Goal: Task Accomplishment & Management: Manage account settings

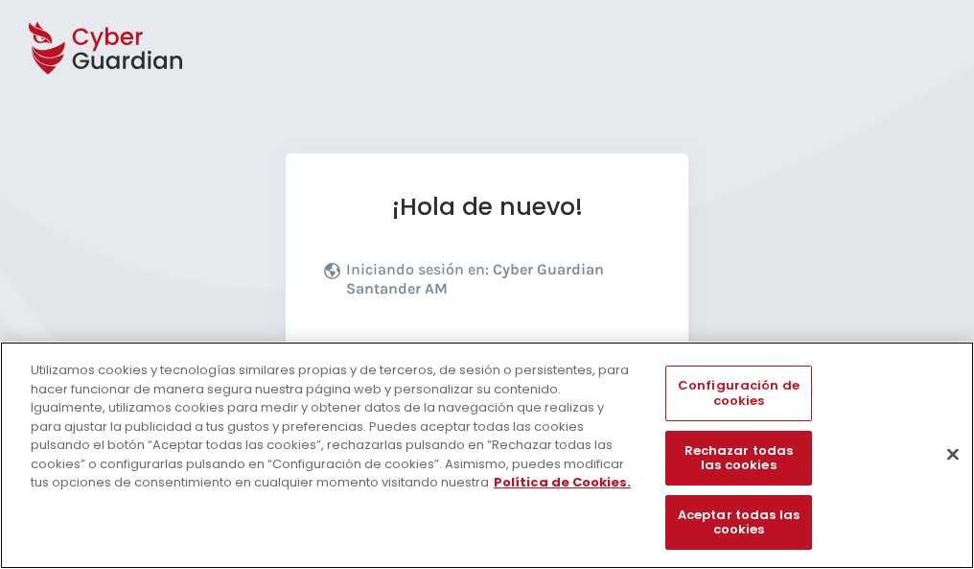
scroll to position [235, 0]
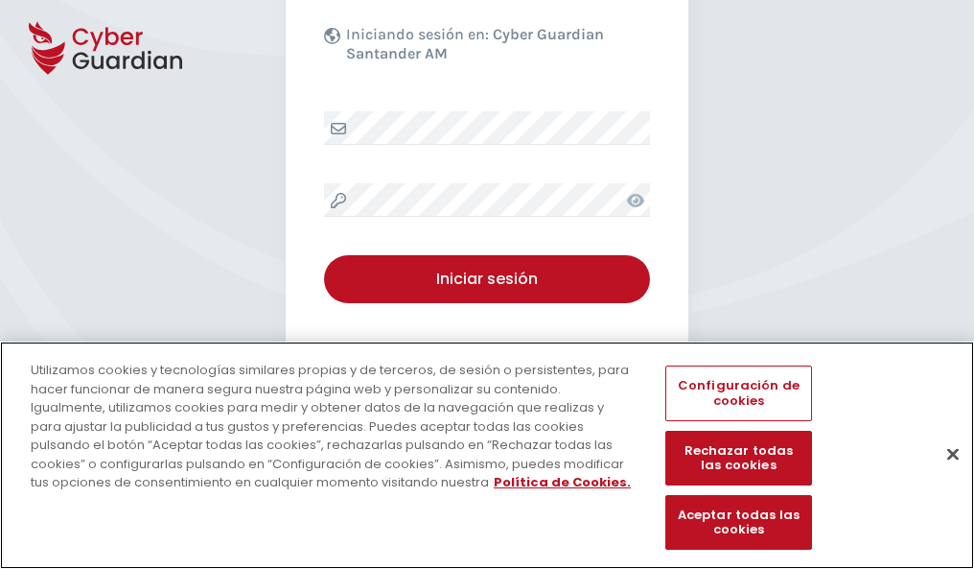
click at [944, 474] on button "Cerrar" at bounding box center [953, 453] width 42 height 42
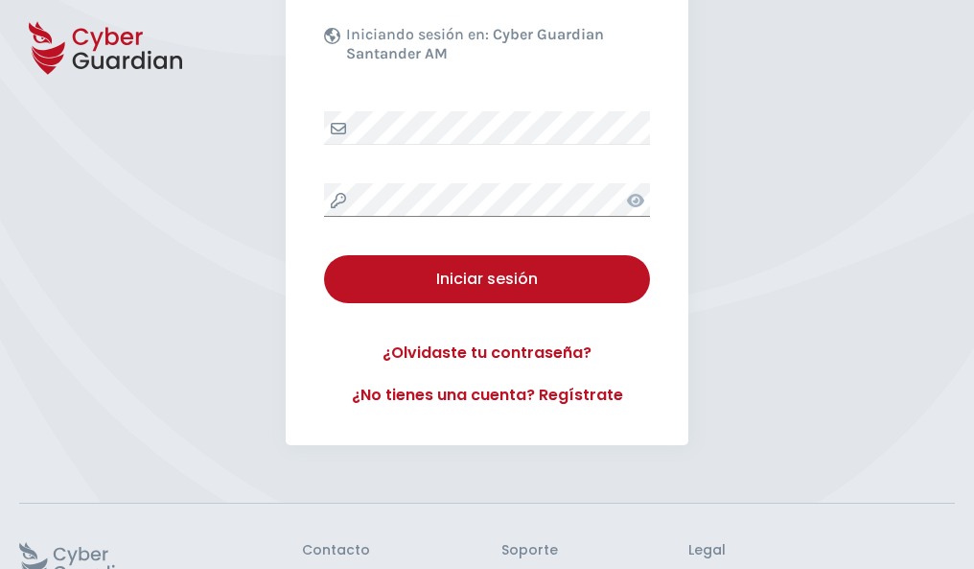
scroll to position [373, 0]
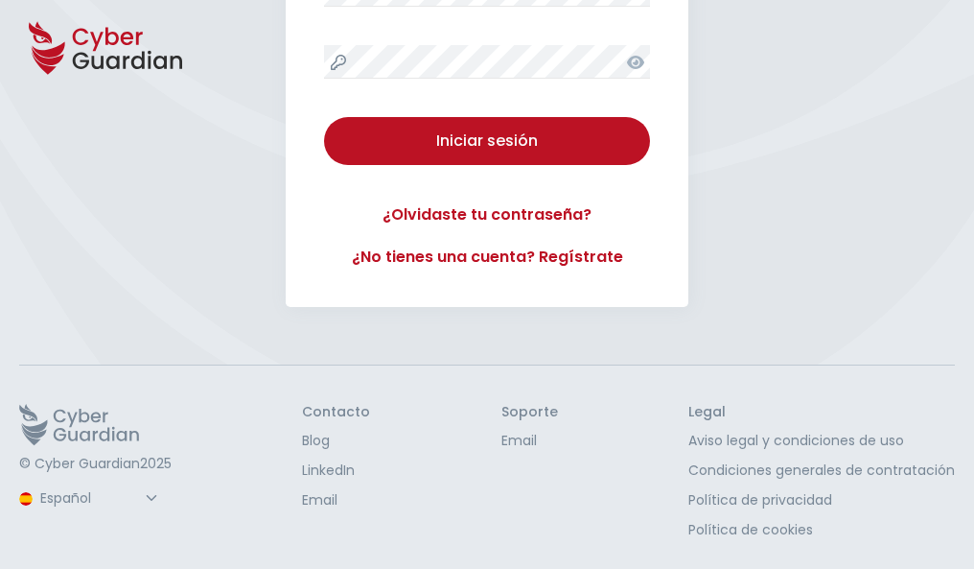
click at [324, 117] on button "Iniciar sesión" at bounding box center [487, 141] width 326 height 48
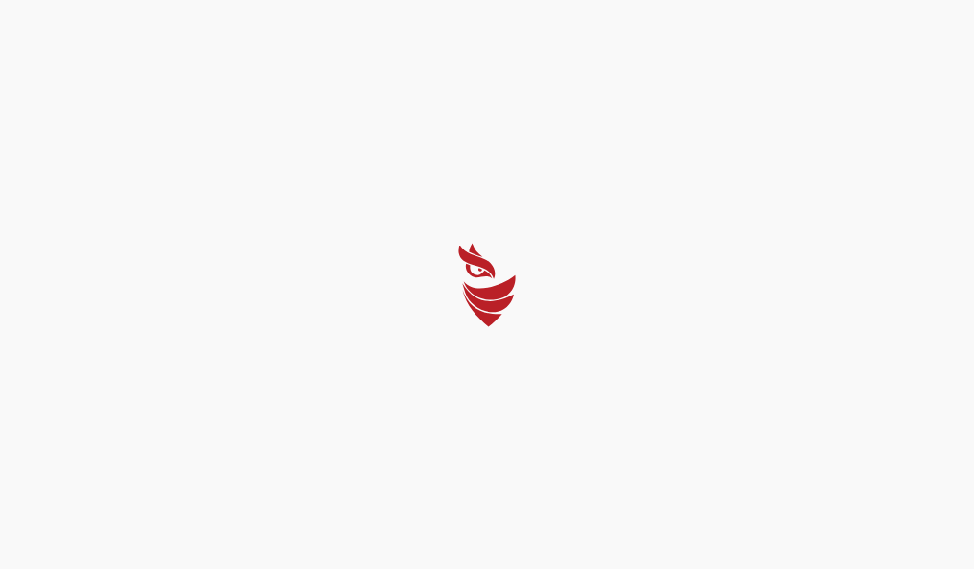
scroll to position [0, 0]
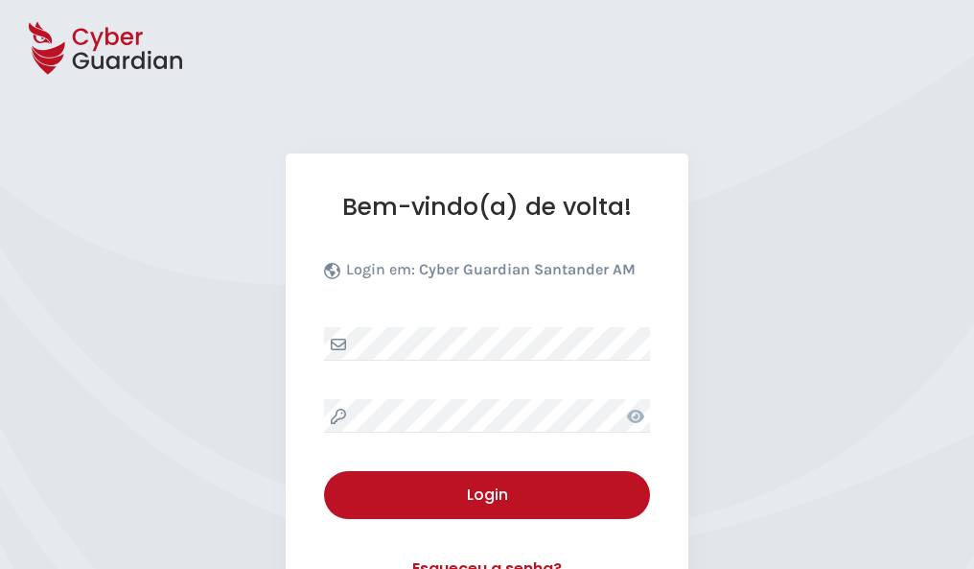
select select "Português (BR)"
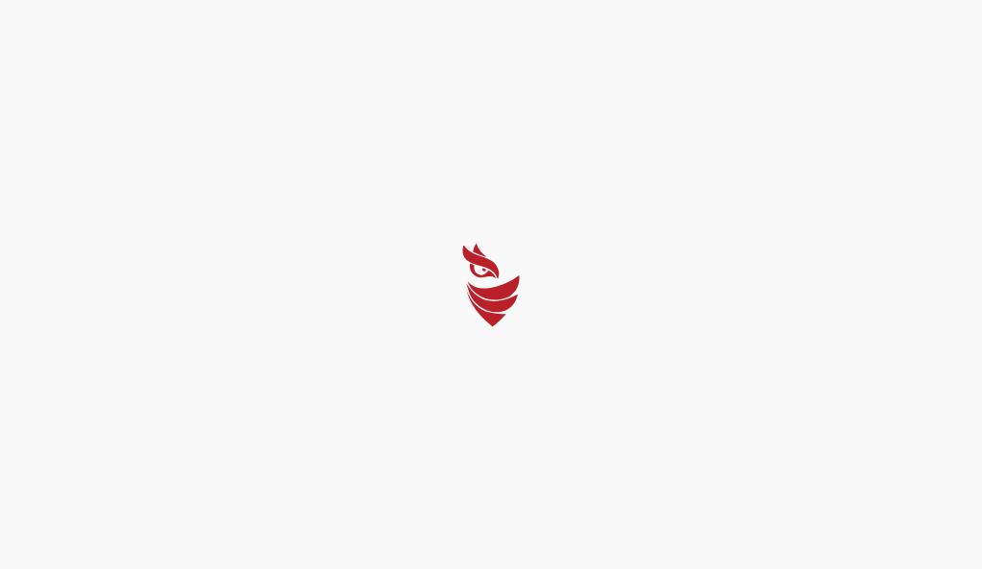
select select "Português (BR)"
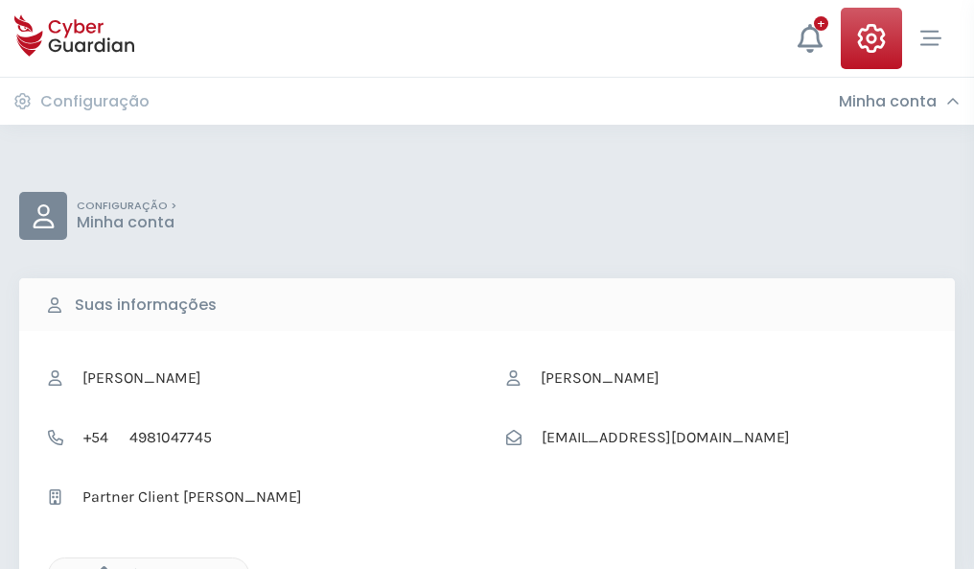
click at [99, 567] on icon "button" at bounding box center [99, 574] width 16 height 16
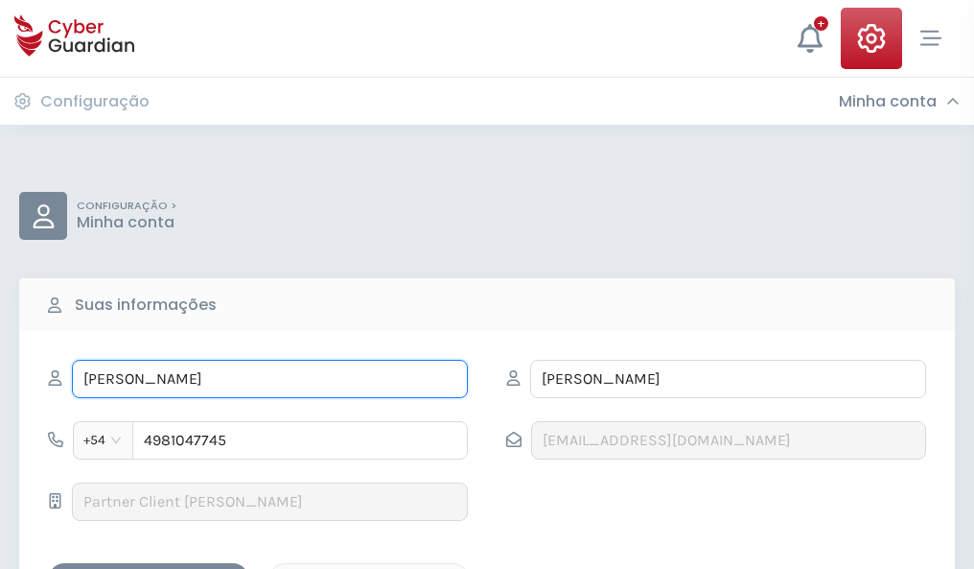
click at [269, 379] on input "TAMARA" at bounding box center [270, 379] width 396 height 38
type input "T"
type input "Felicidad"
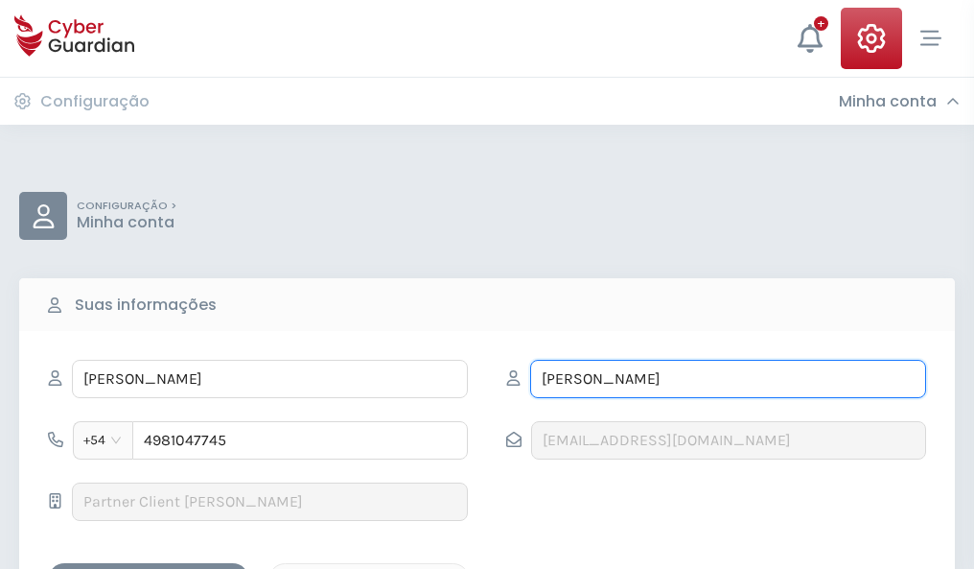
click at [728, 379] on input "GUTIERREZ" at bounding box center [728, 379] width 396 height 38
type input "G"
type input "Moreno"
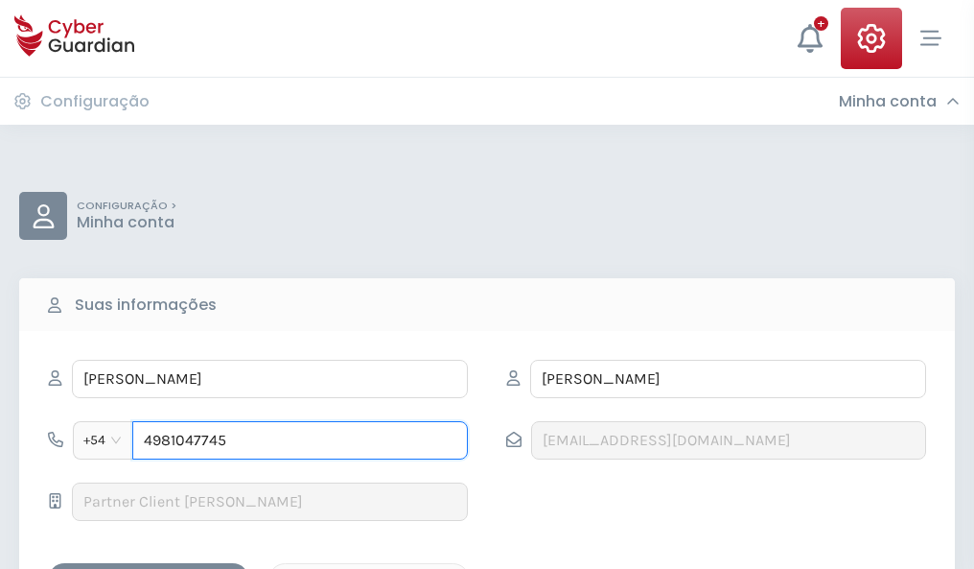
click at [300, 440] on input "4981047745" at bounding box center [300, 440] width 336 height 38
type input "4"
type input "4884025503"
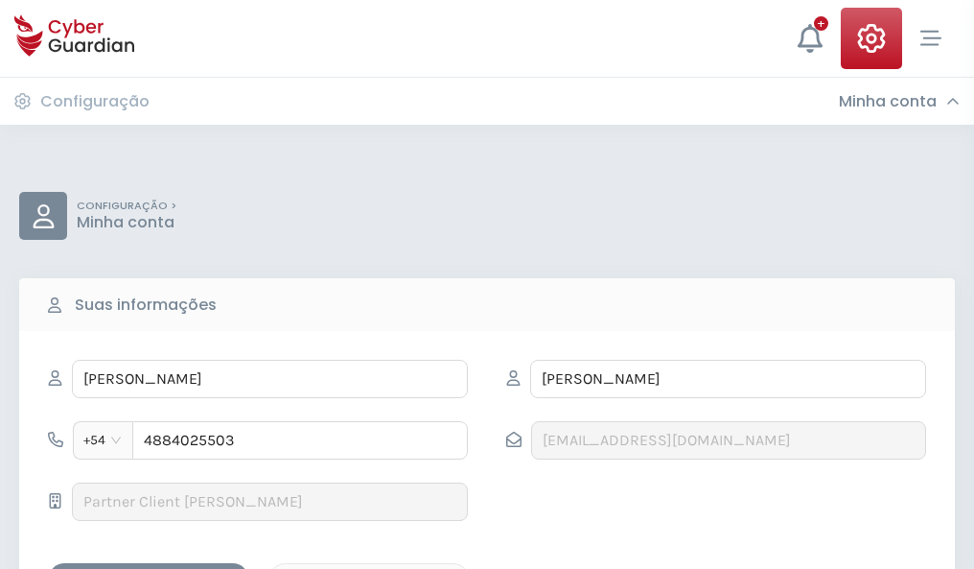
click at [149, 568] on div "Salvar alterações" at bounding box center [148, 580] width 173 height 24
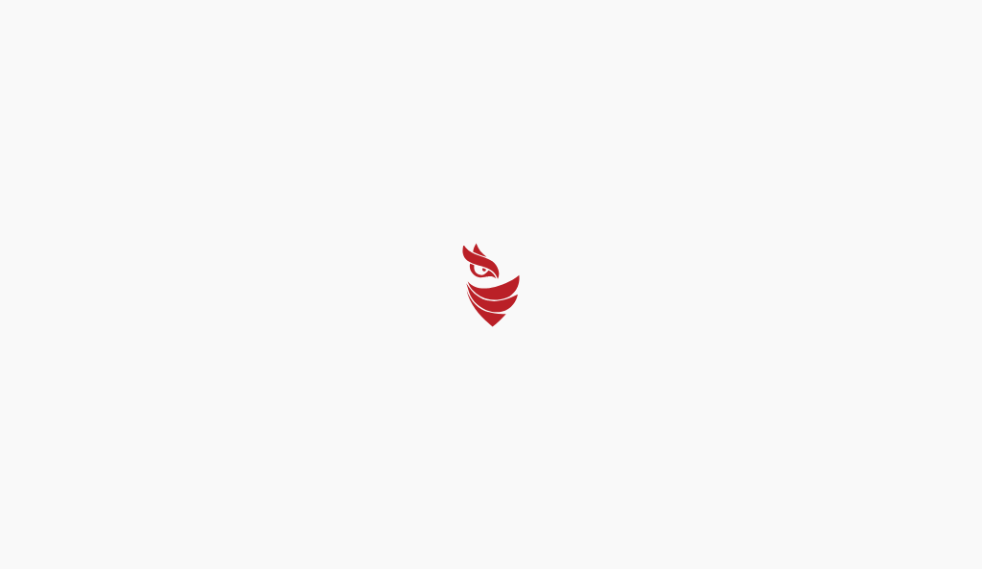
select select "Português (BR)"
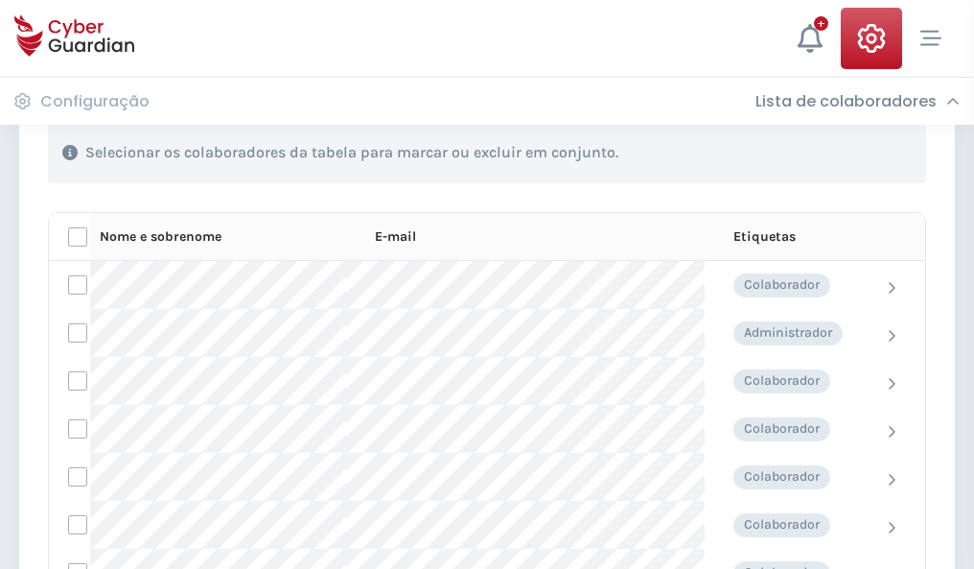
scroll to position [821, 0]
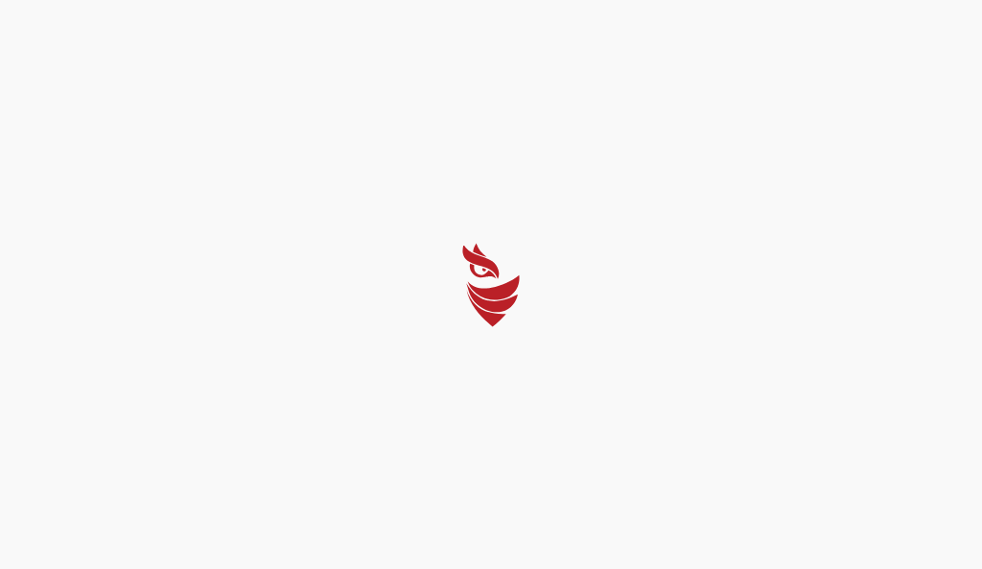
select select "Português (BR)"
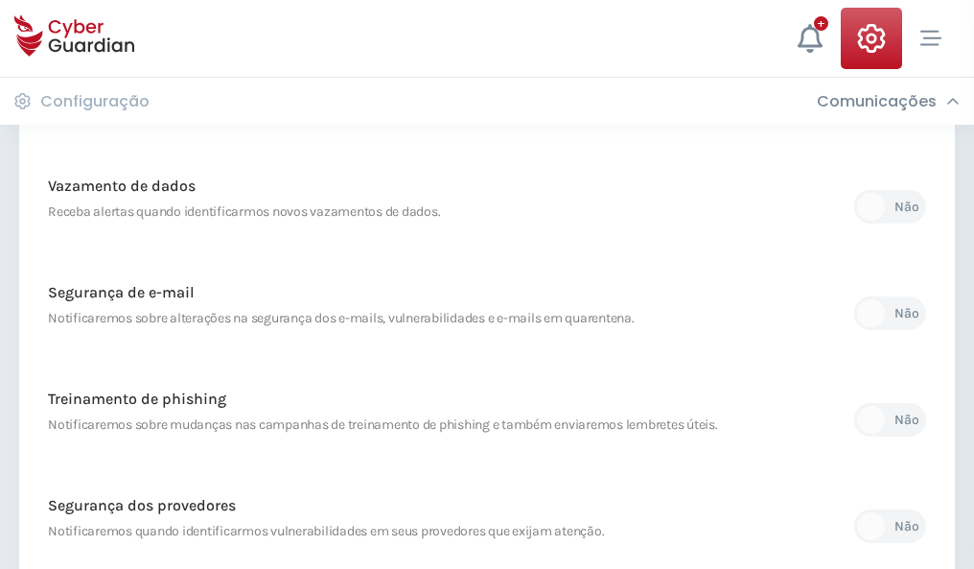
scroll to position [1010, 0]
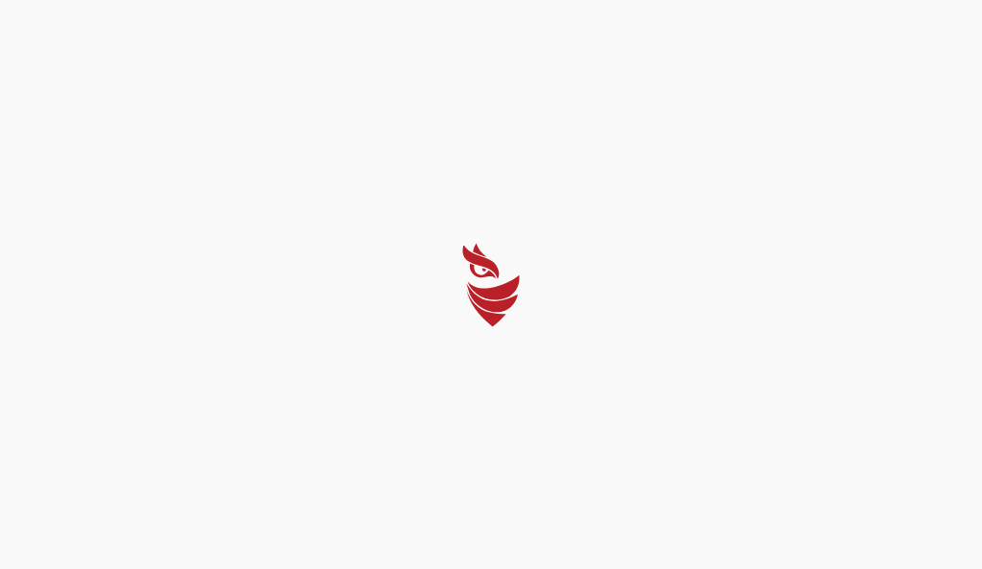
select select "Português (BR)"
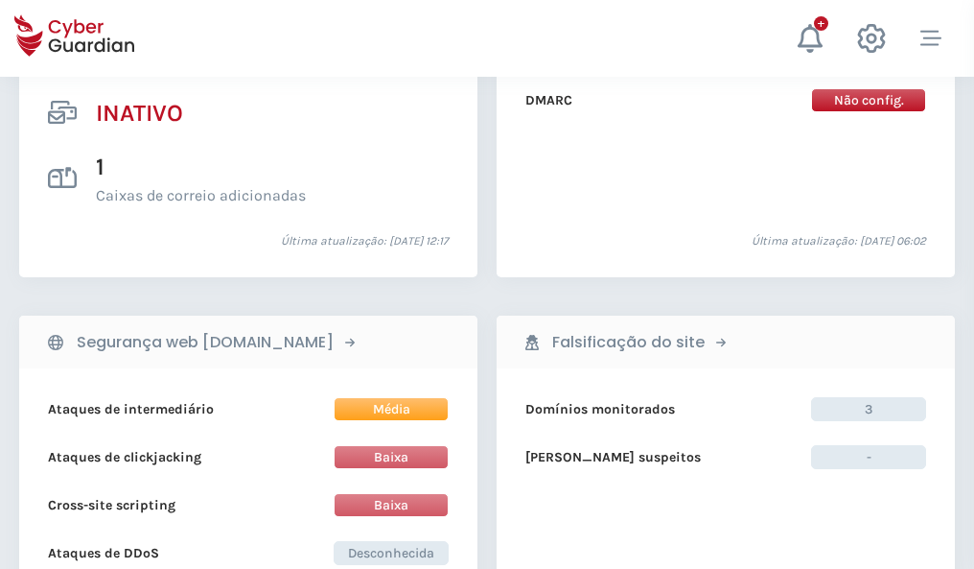
scroll to position [1900, 0]
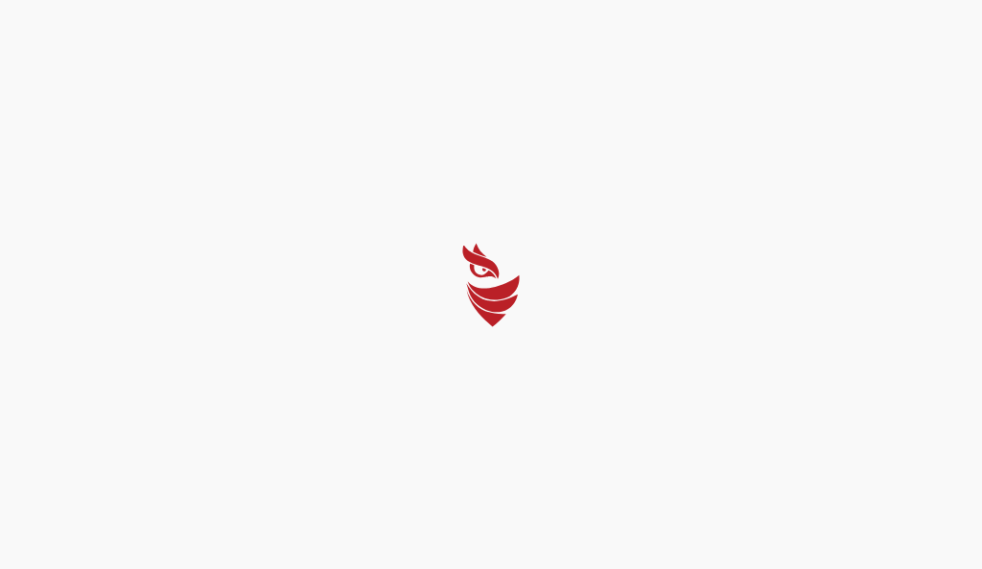
select select "Português (BR)"
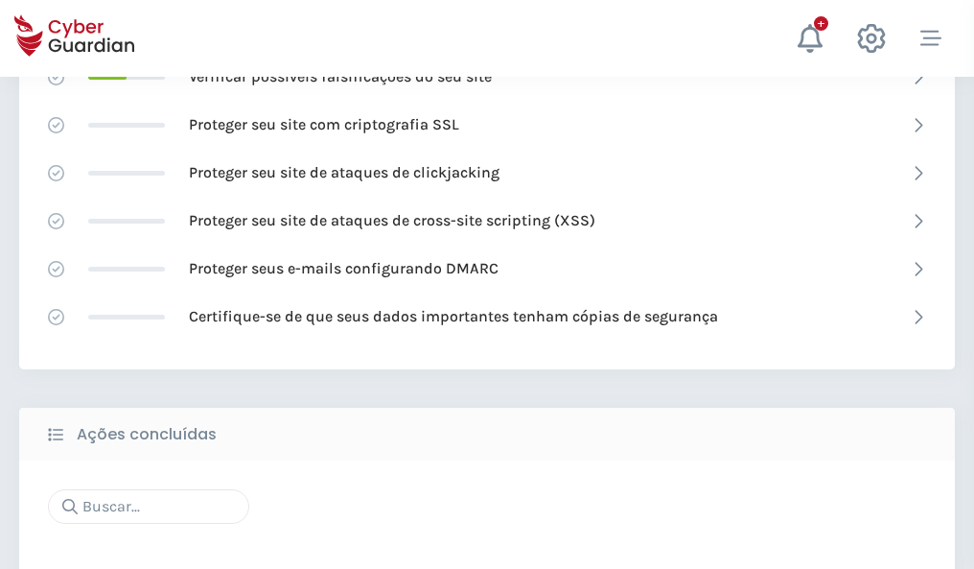
scroll to position [1277, 0]
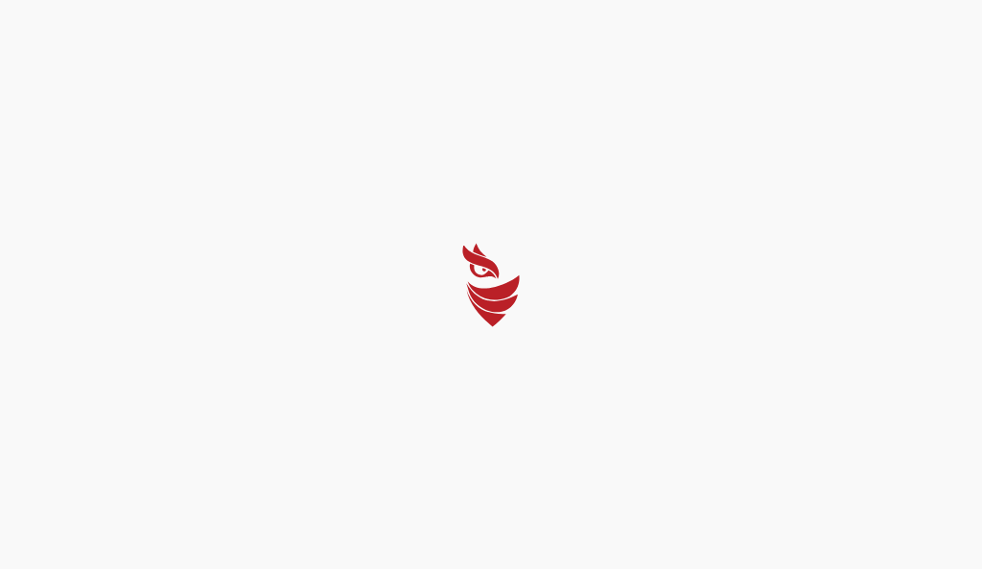
select select "Português (BR)"
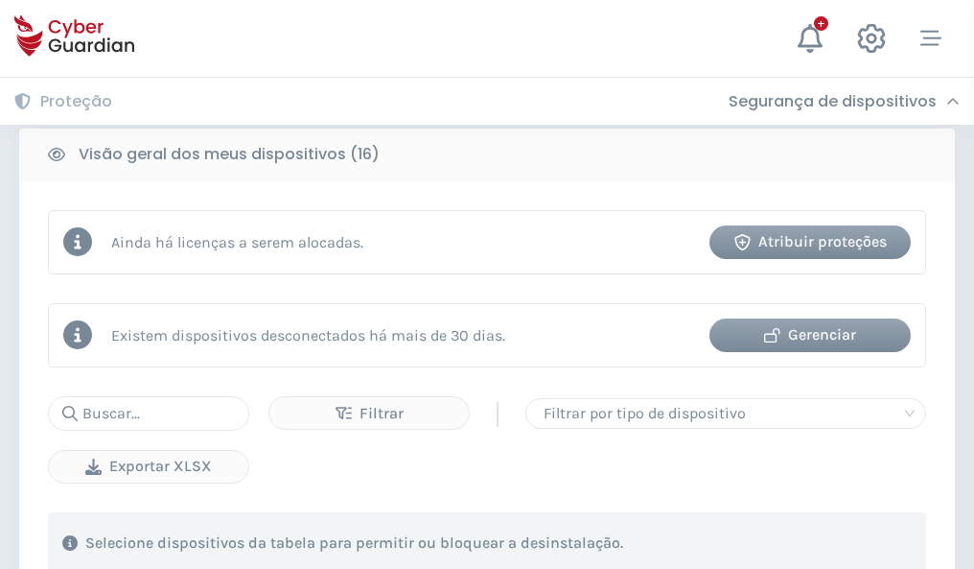
scroll to position [1787, 0]
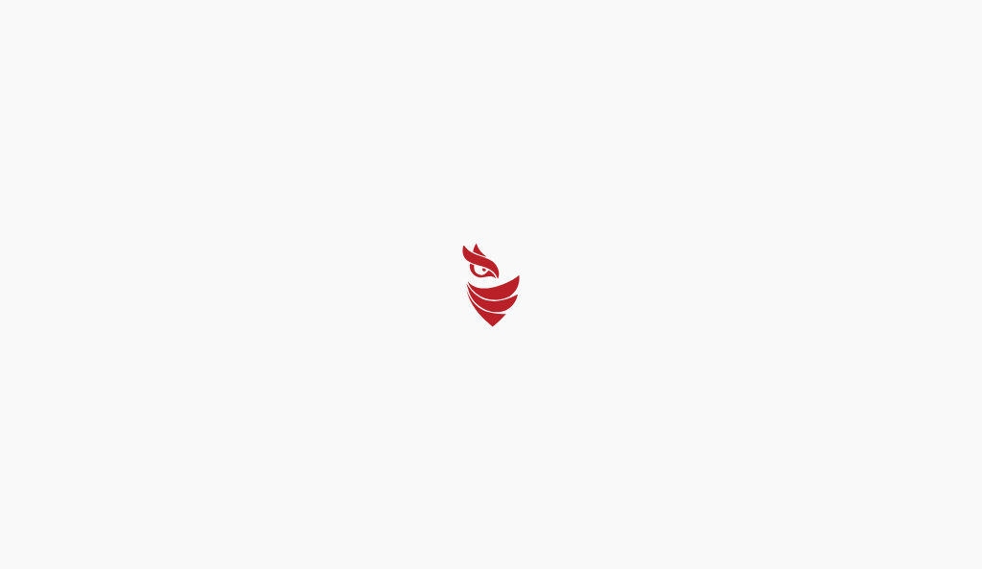
select select "Português (BR)"
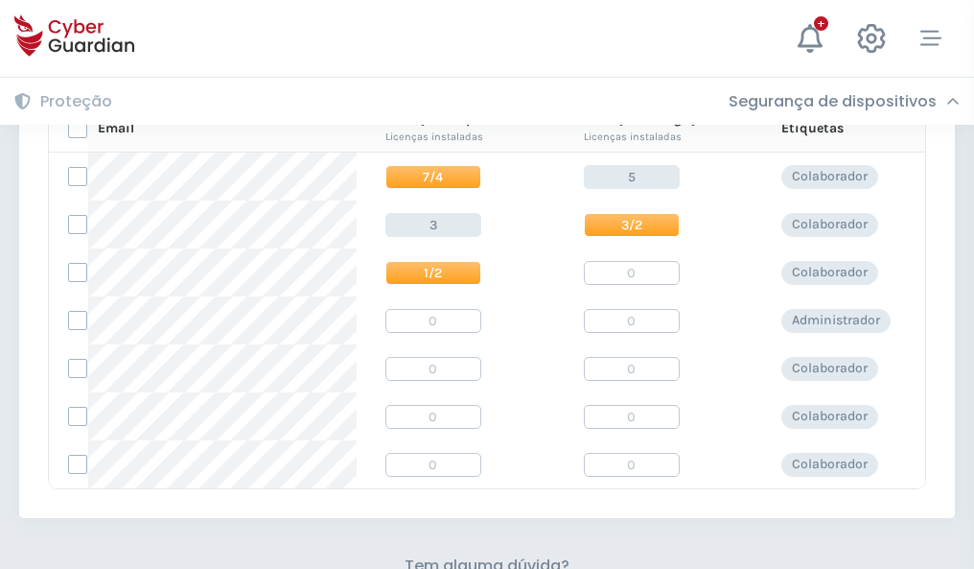
scroll to position [823, 0]
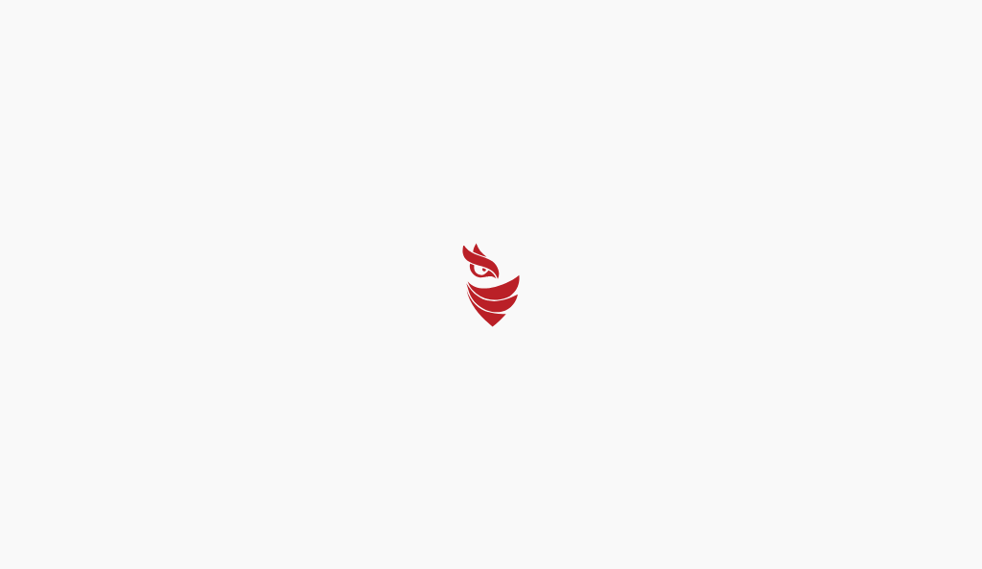
select select "Português (BR)"
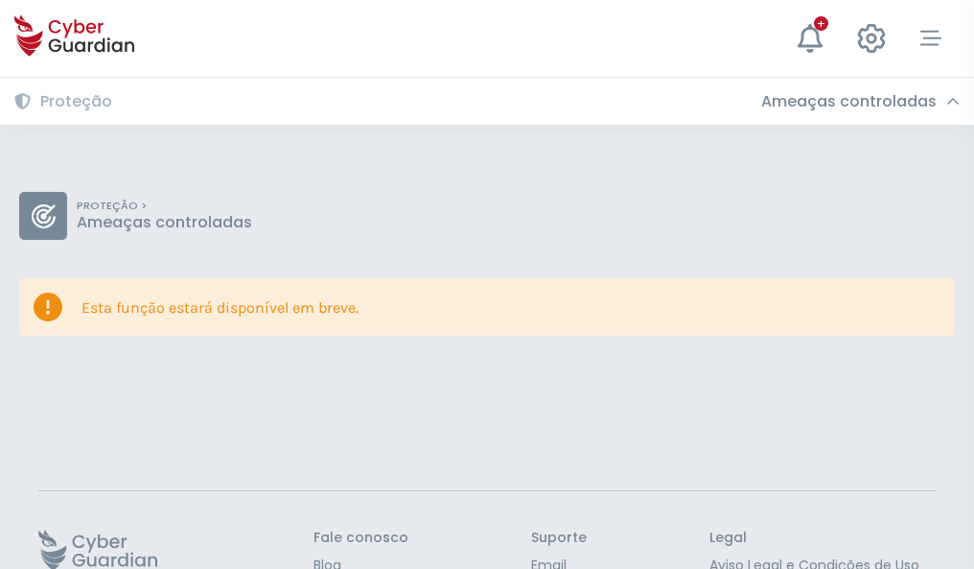
scroll to position [125, 0]
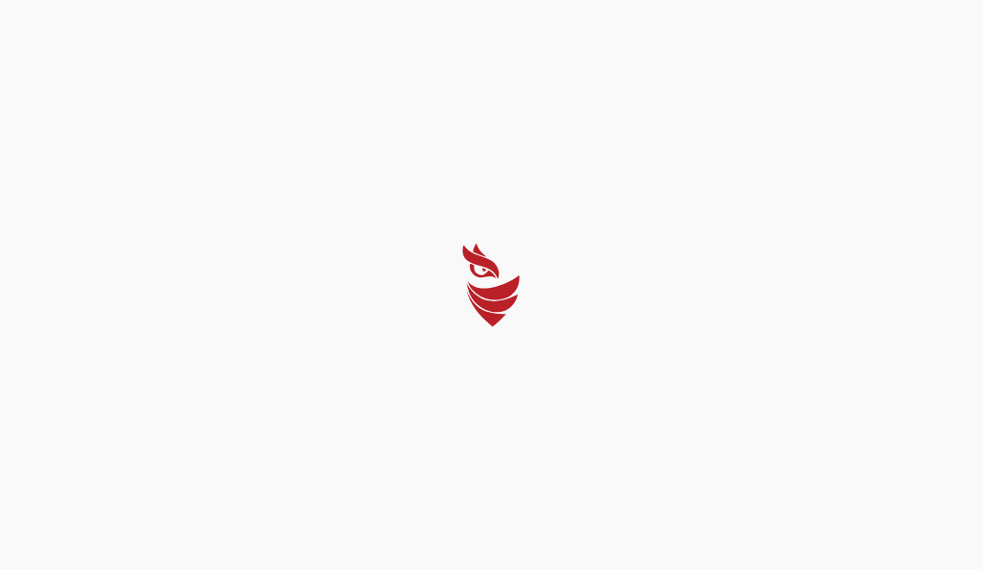
select select "Português (BR)"
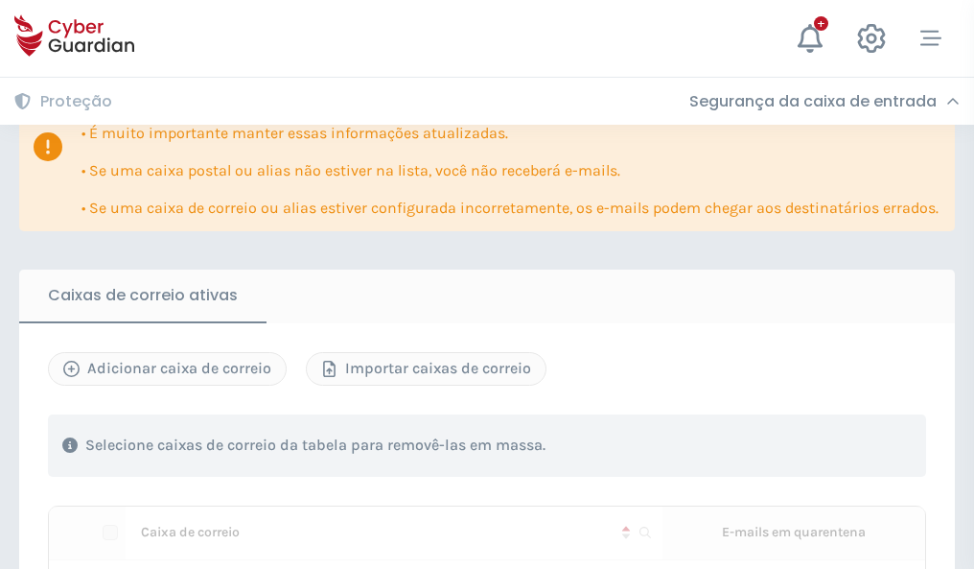
scroll to position [1170, 0]
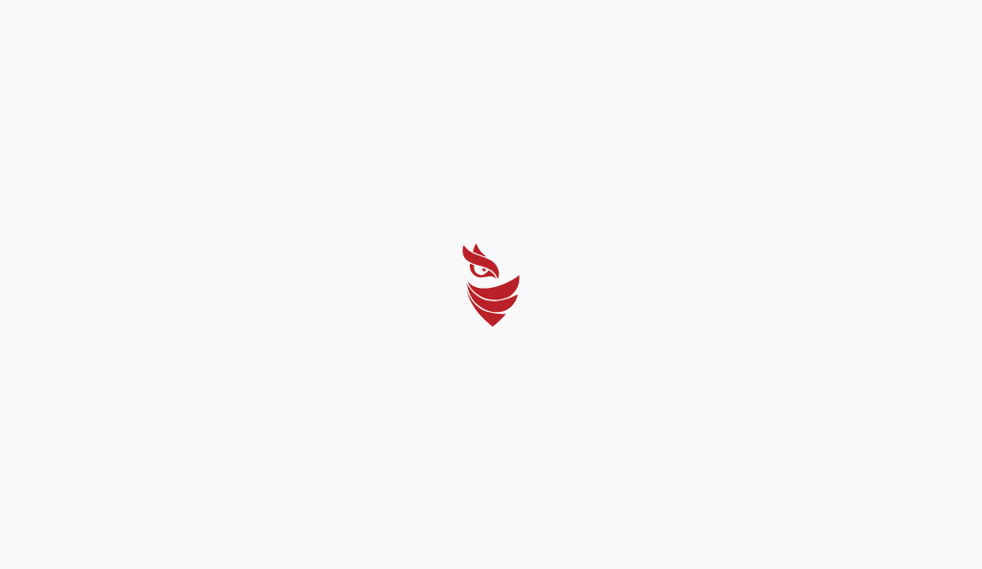
select select "Português (BR)"
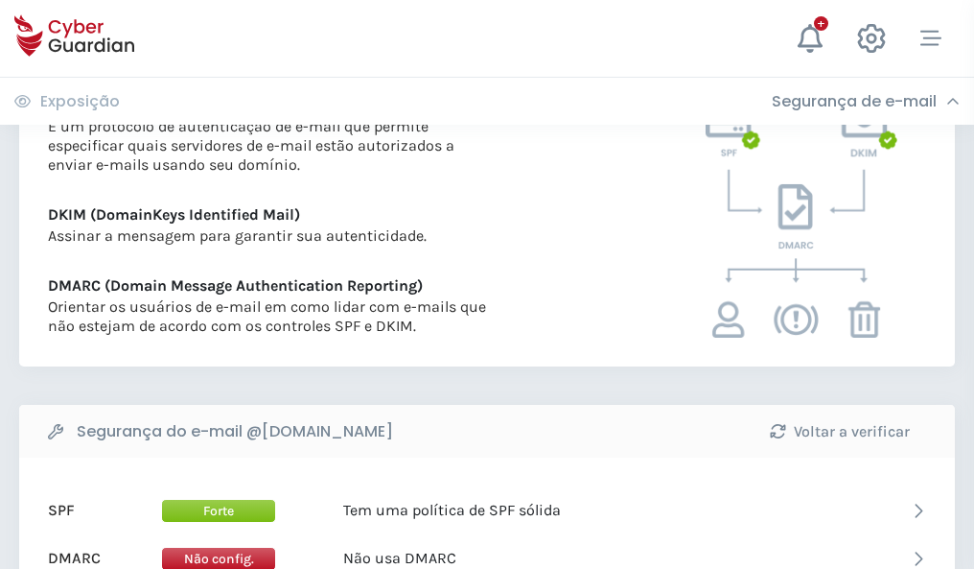
scroll to position [1035, 0]
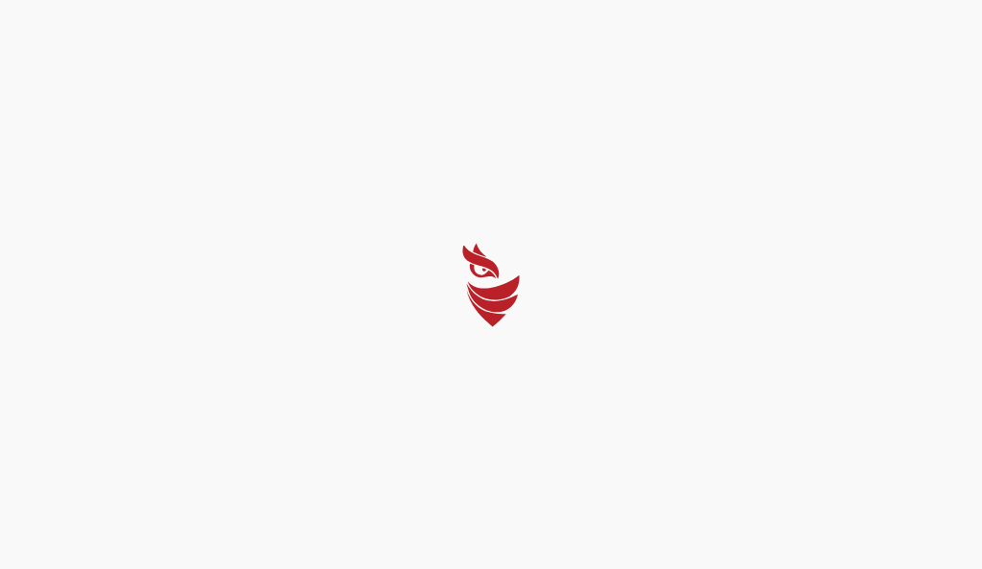
select select "Português (BR)"
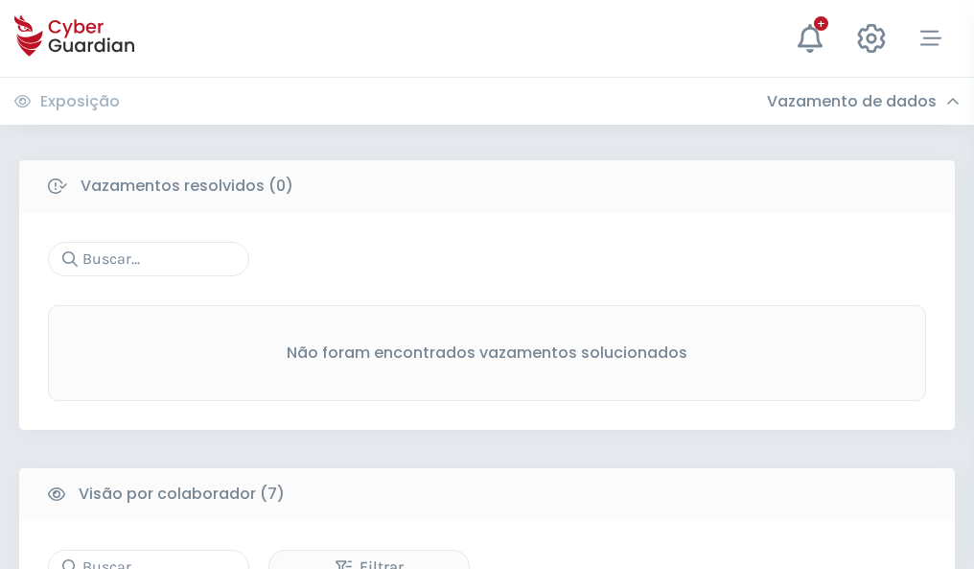
scroll to position [1586, 0]
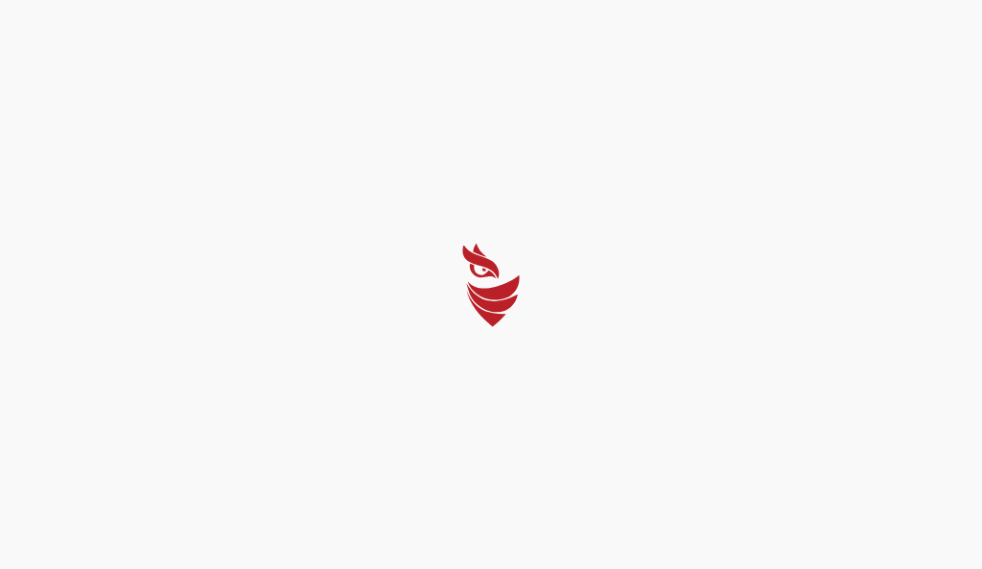
select select "Português (BR)"
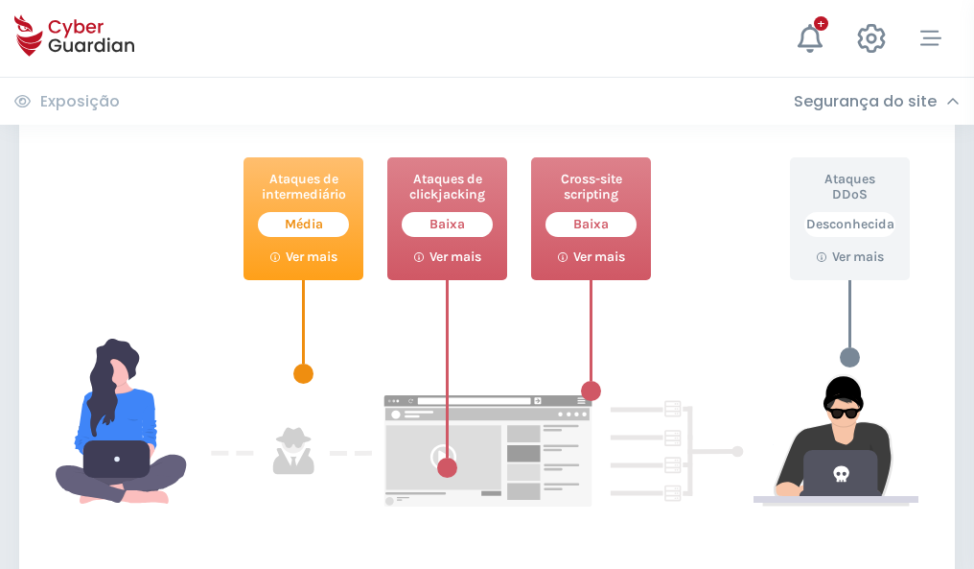
scroll to position [1044, 0]
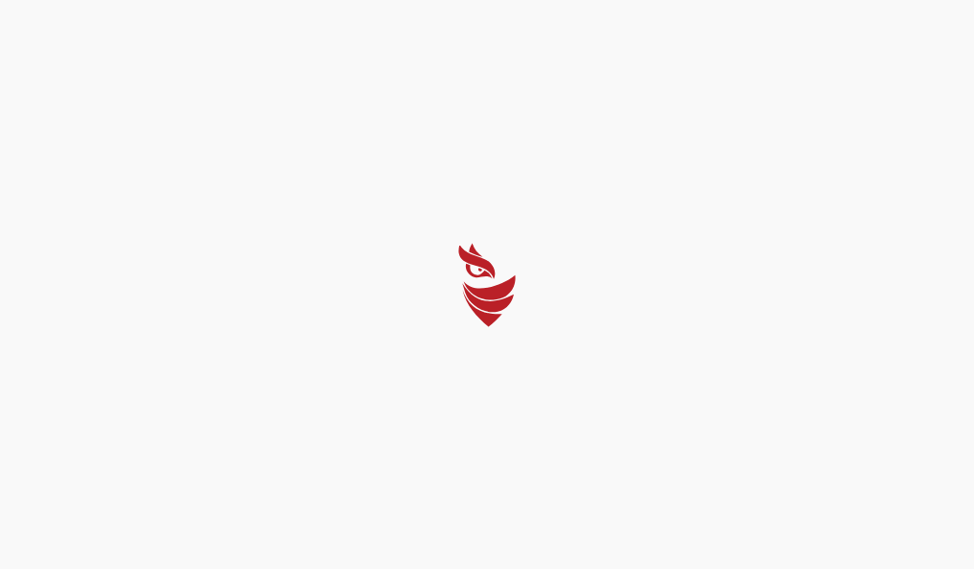
select select "Português (BR)"
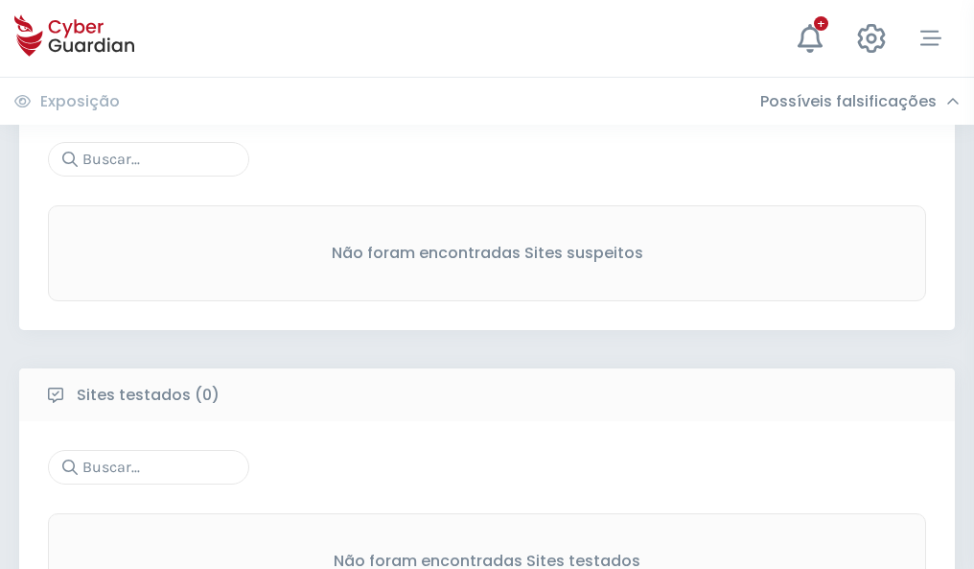
scroll to position [1003, 0]
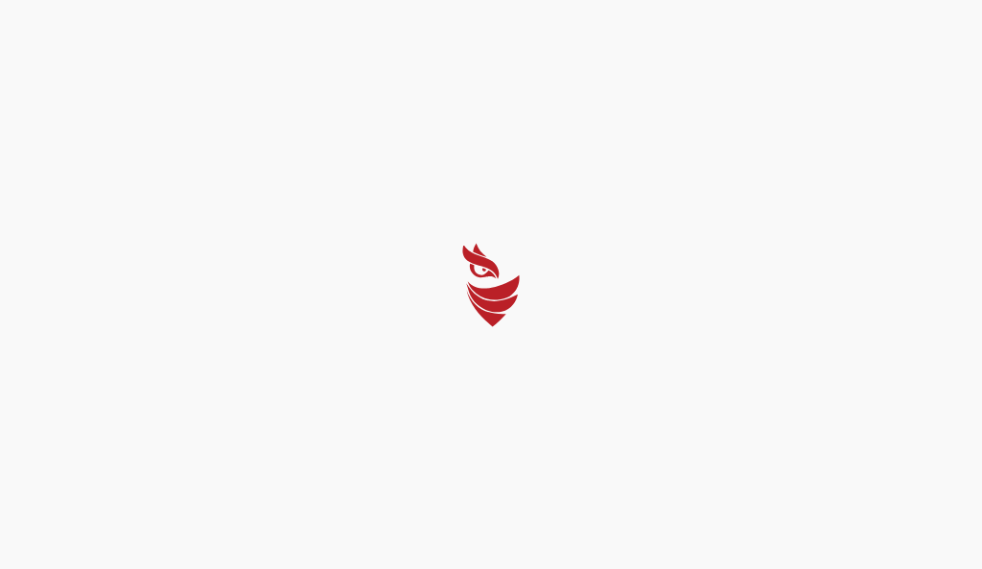
select select "Português (BR)"
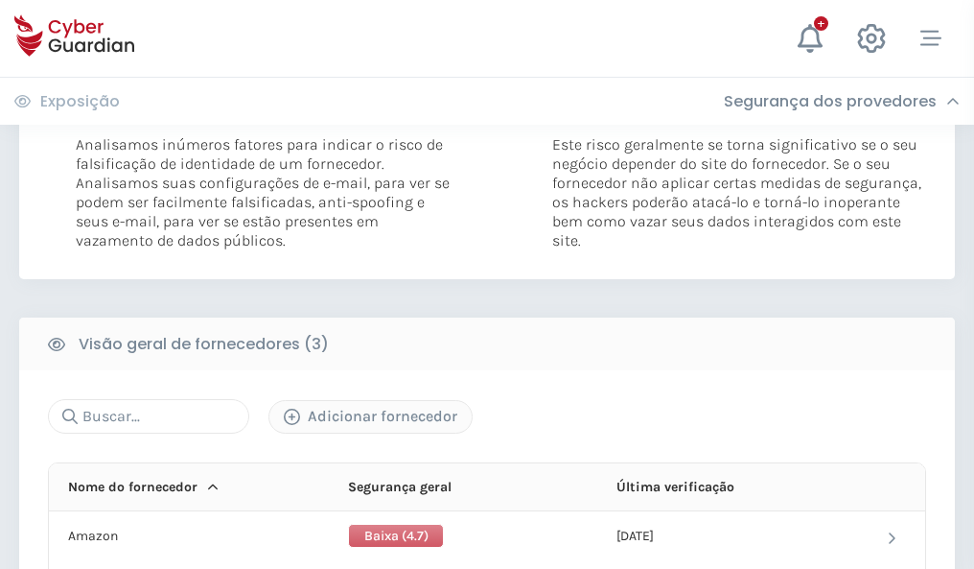
scroll to position [1073, 0]
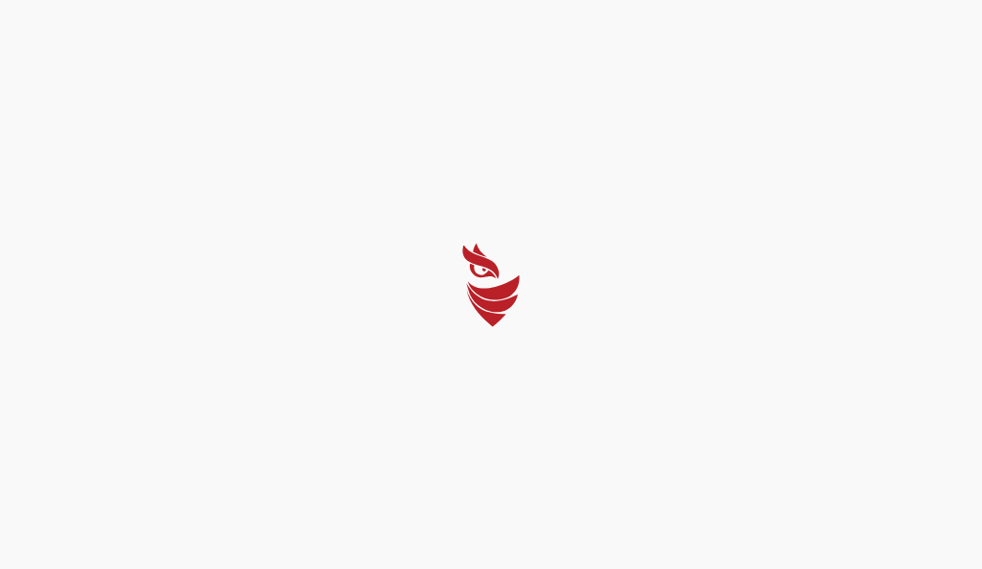
select select "Português (BR)"
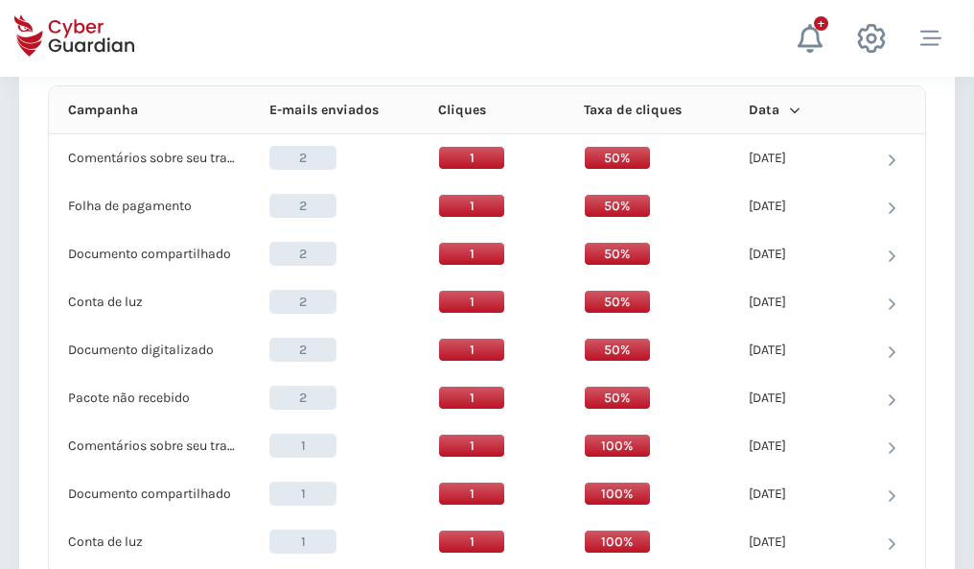
scroll to position [1719, 0]
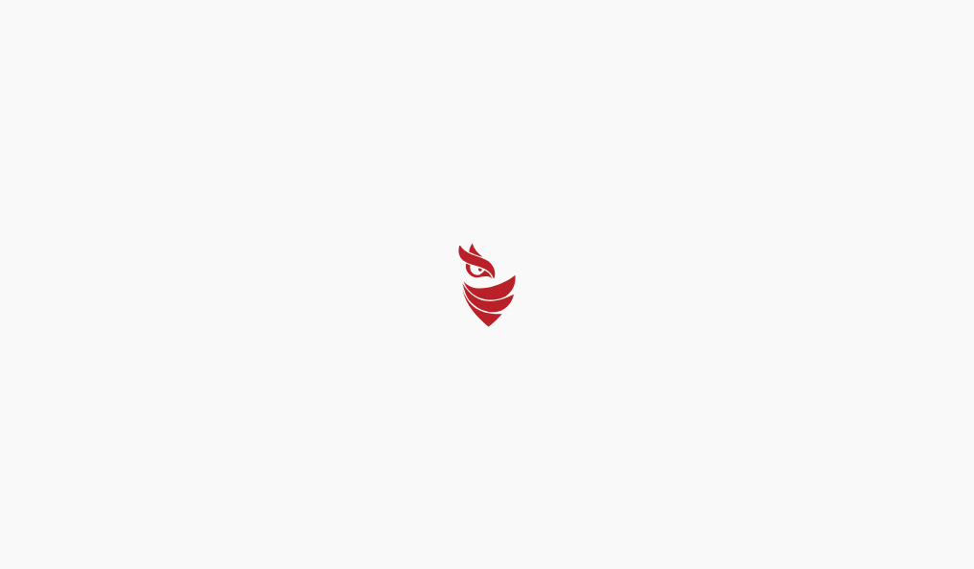
select select "Português (BR)"
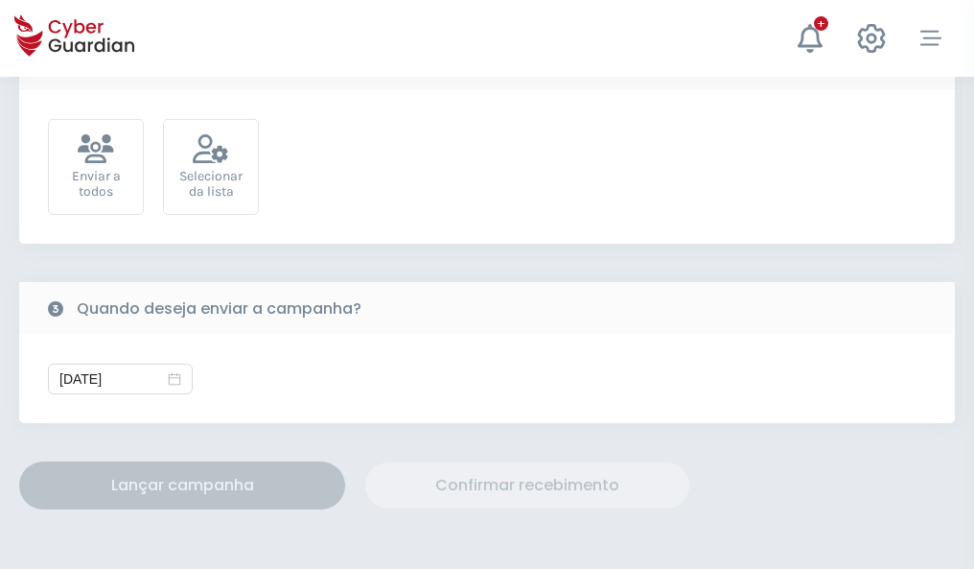
scroll to position [702, 0]
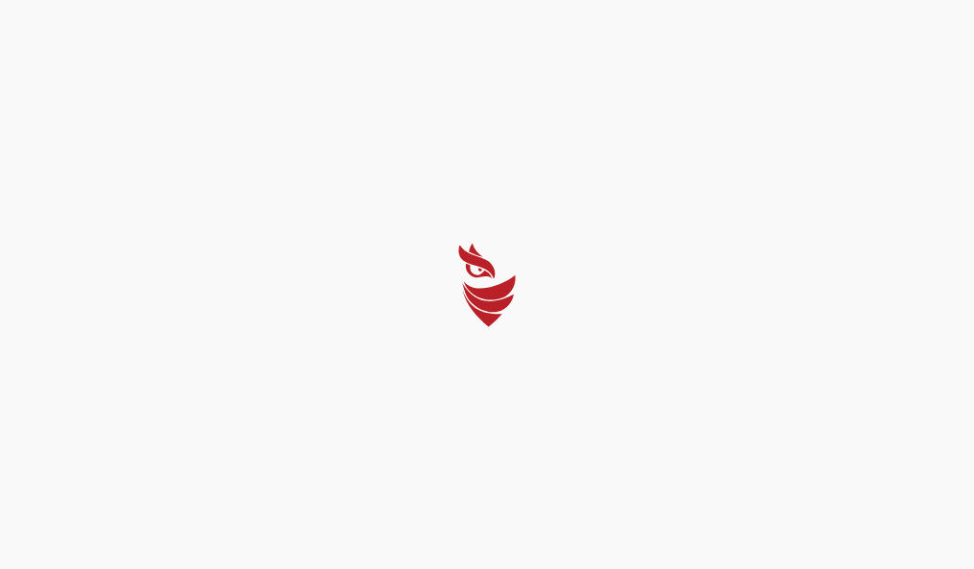
select select "Português (BR)"
